Goal: Find specific page/section: Find specific page/section

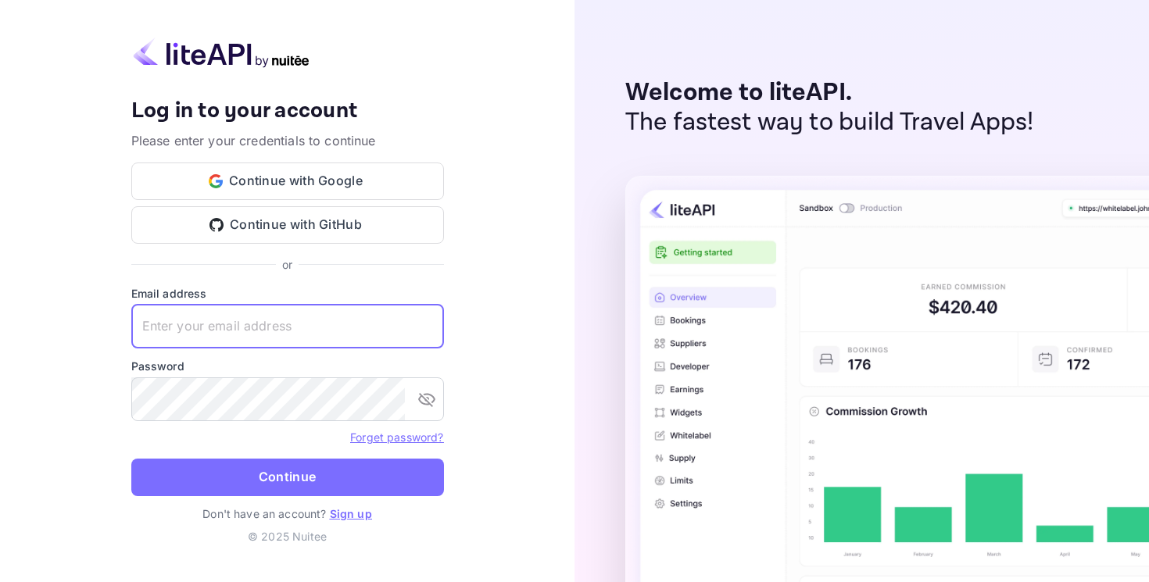
click at [268, 323] on input "text" at bounding box center [287, 327] width 313 height 44
type input "[EMAIL_ADDRESS][DOMAIN_NAME]"
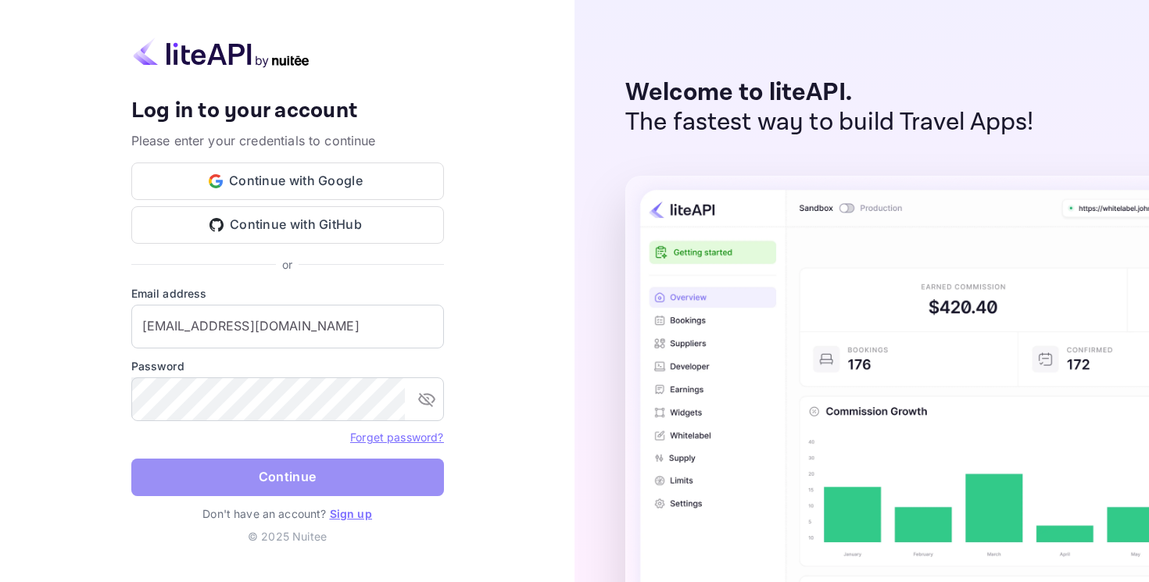
click at [291, 476] on button "Continue" at bounding box center [287, 478] width 313 height 38
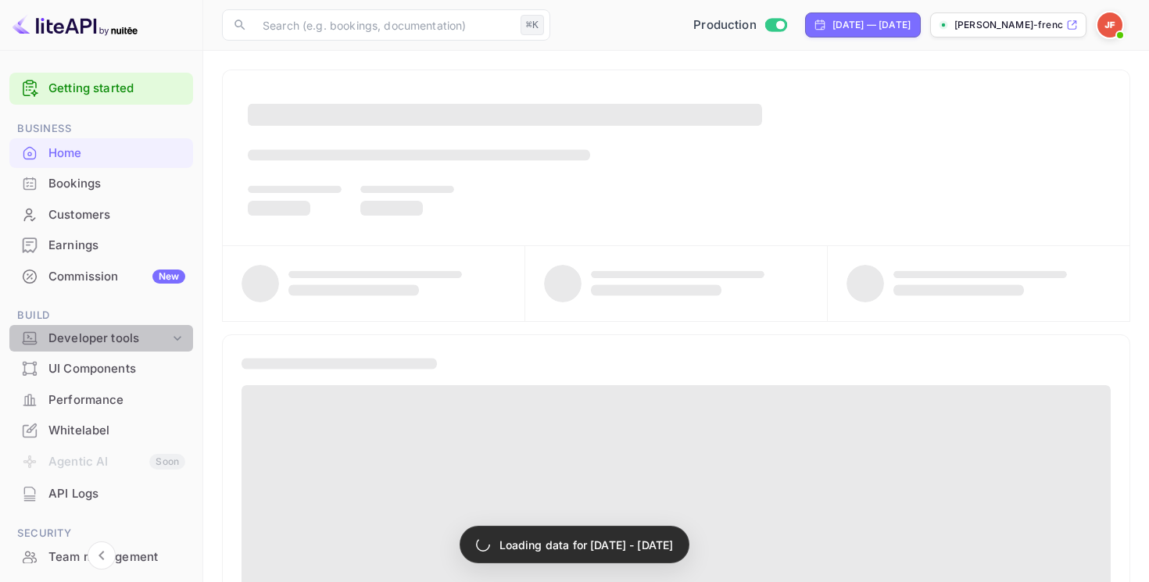
click at [109, 338] on div "Developer tools" at bounding box center [108, 339] width 121 height 18
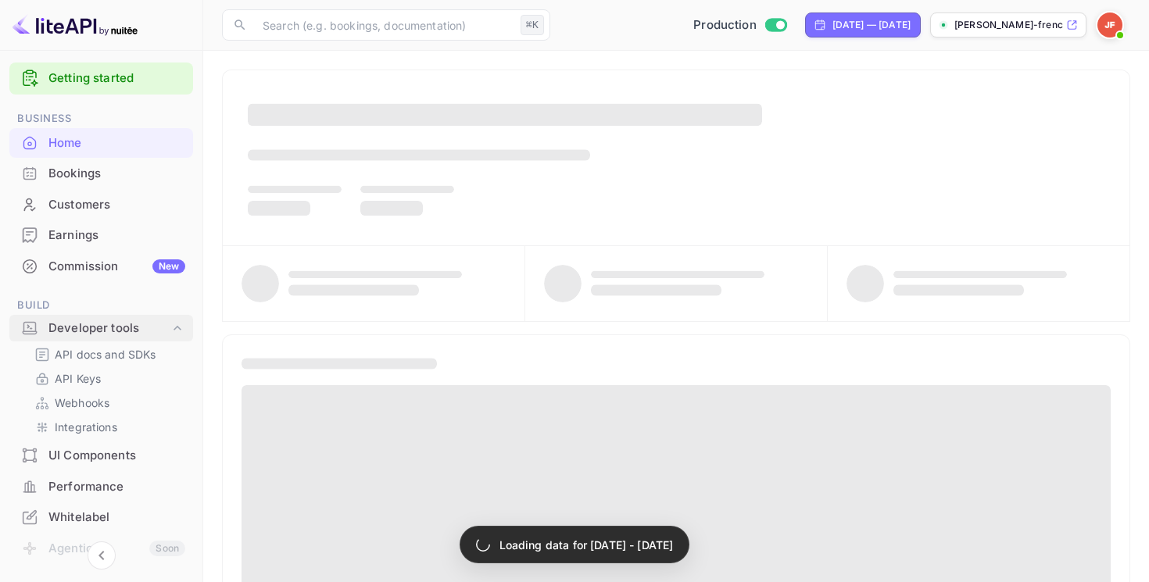
scroll to position [13, 0]
click at [72, 353] on p "API docs and SDKs" at bounding box center [106, 351] width 102 height 16
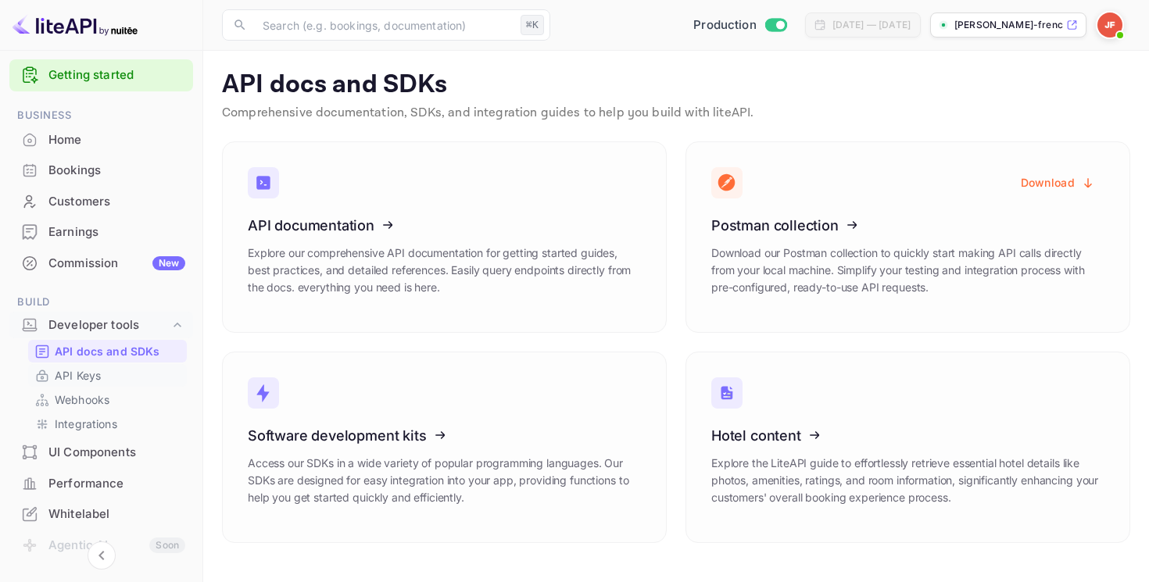
click at [88, 374] on p "API Keys" at bounding box center [78, 375] width 46 height 16
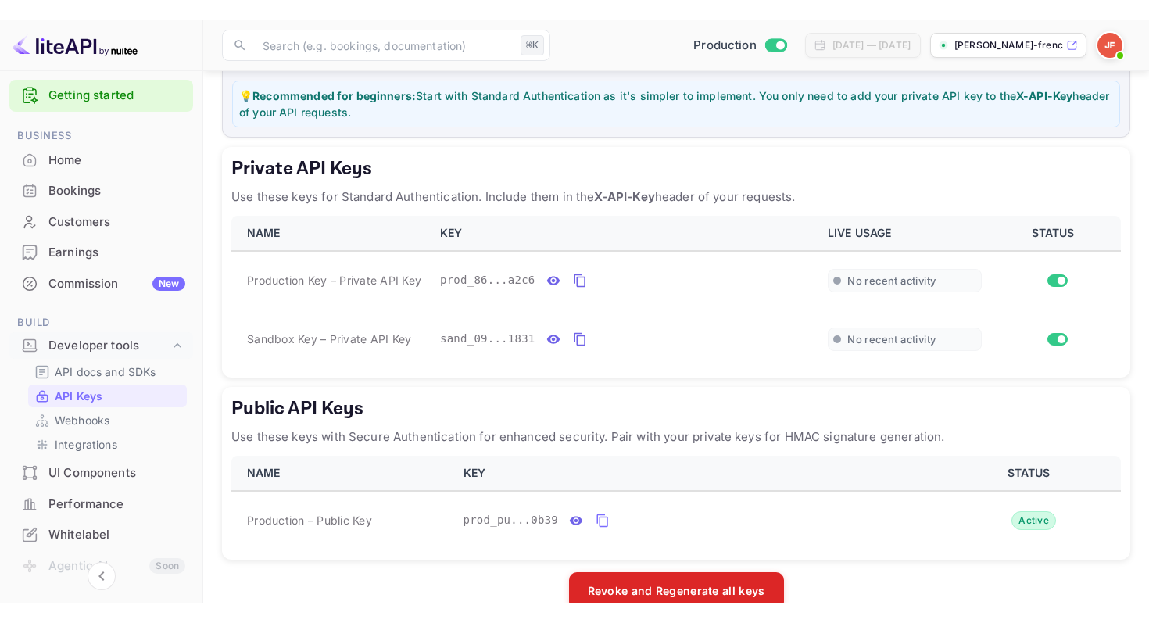
scroll to position [198, 0]
